Goal: Find specific page/section: Find specific page/section

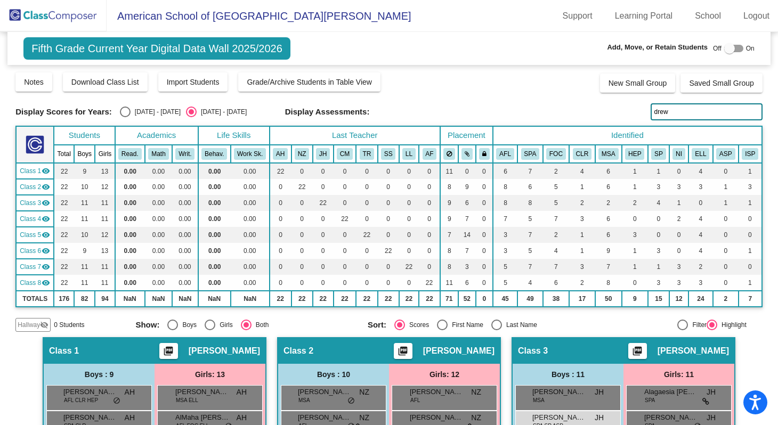
click at [62, 18] on img at bounding box center [53, 15] width 107 height 31
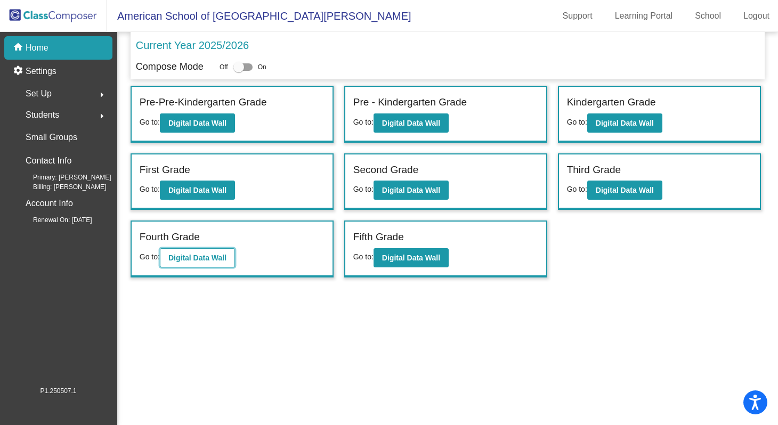
click at [197, 257] on b "Digital Data Wall" at bounding box center [197, 258] width 58 height 9
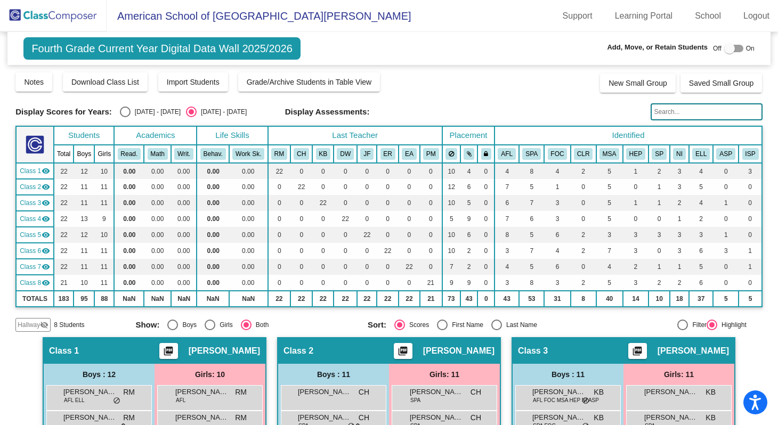
click at [667, 111] on input "text" at bounding box center [707, 111] width 112 height 17
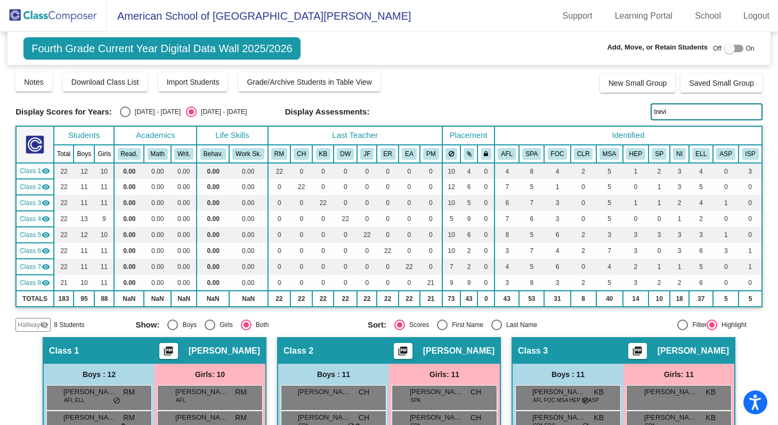
click at [666, 111] on input "trevi" at bounding box center [707, 111] width 112 height 17
type input "t"
type input "[PERSON_NAME]"
click at [673, 114] on input "[PERSON_NAME]" at bounding box center [707, 111] width 112 height 17
drag, startPoint x: 673, startPoint y: 112, endPoint x: 648, endPoint y: 112, distance: 25.0
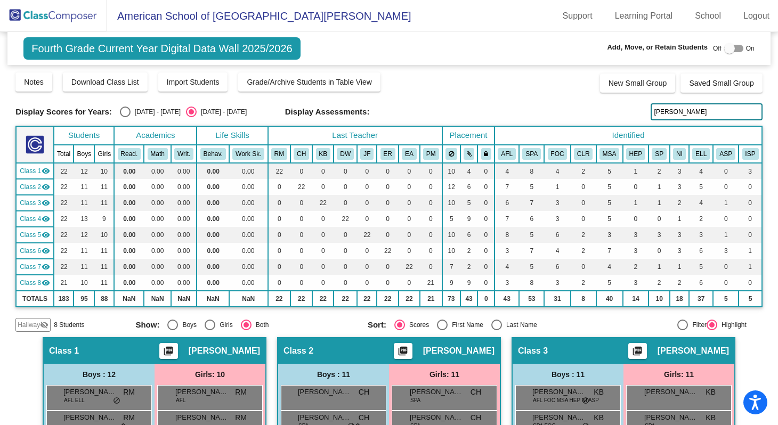
click at [651, 112] on input "[PERSON_NAME]" at bounding box center [707, 111] width 112 height 17
click at [668, 113] on input "fasial" at bounding box center [707, 111] width 112 height 17
click at [687, 112] on input "faisal" at bounding box center [707, 111] width 112 height 17
type input "faisal"
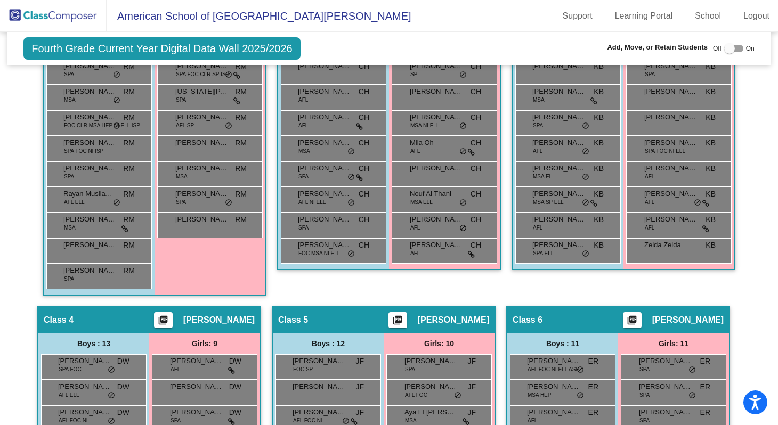
scroll to position [320, 0]
